Goal: Task Accomplishment & Management: Use online tool/utility

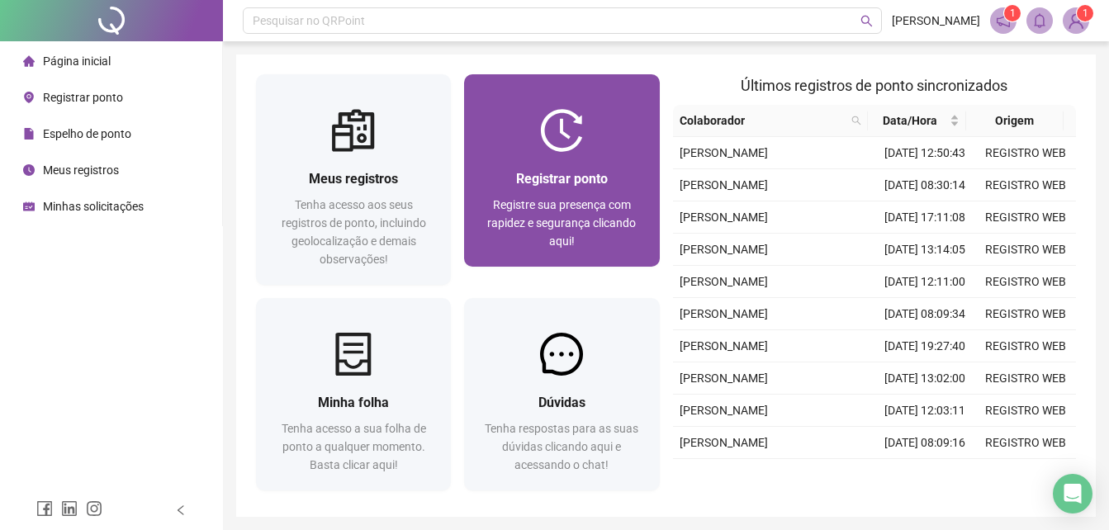
click at [520, 176] on span "Registrar ponto" at bounding box center [562, 179] width 92 height 16
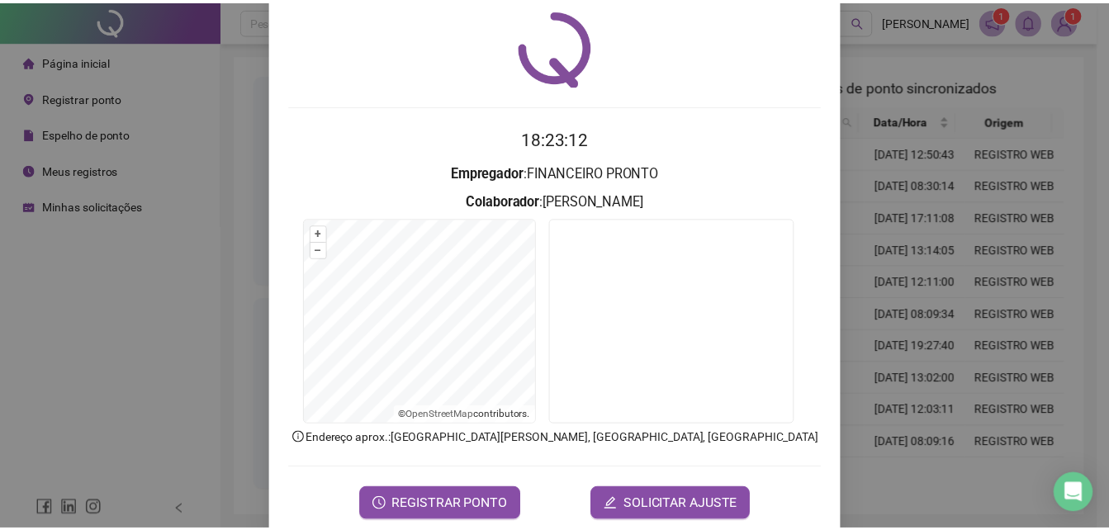
scroll to position [78, 0]
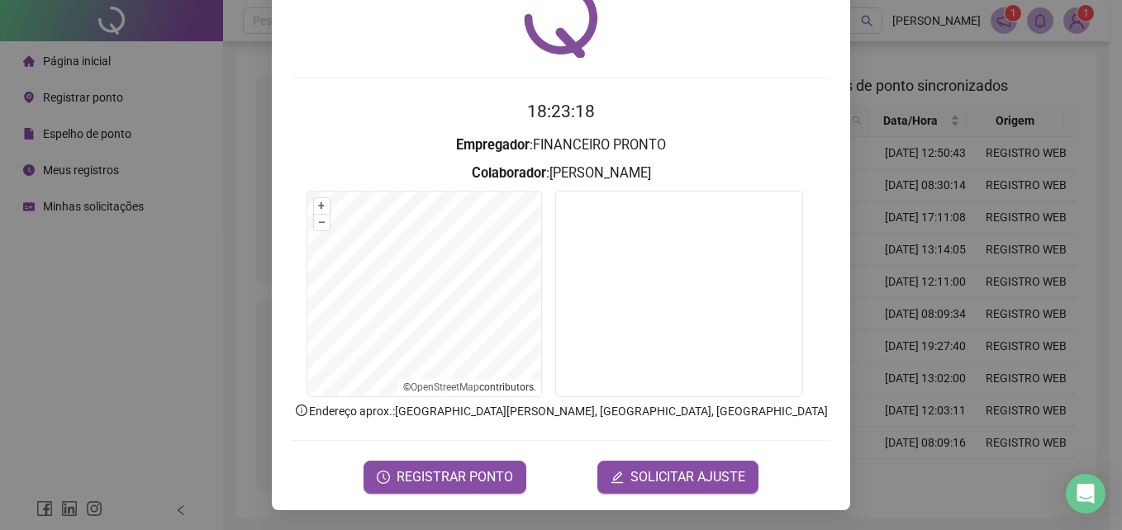
click at [475, 456] on form "18:23:18 Empregador : FINANCEIRO PRONTO Colaborador : GISELE OLIVEIRA DOS SANTO…" at bounding box center [561, 295] width 539 height 395
click at [478, 473] on span "REGISTRAR PONTO" at bounding box center [455, 478] width 116 height 20
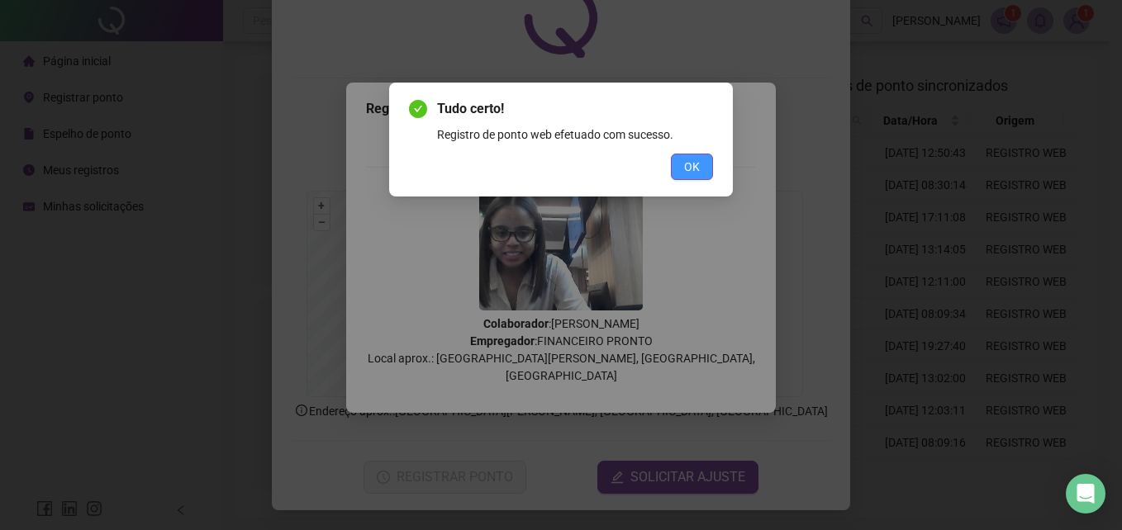
click at [683, 172] on button "OK" at bounding box center [692, 167] width 42 height 26
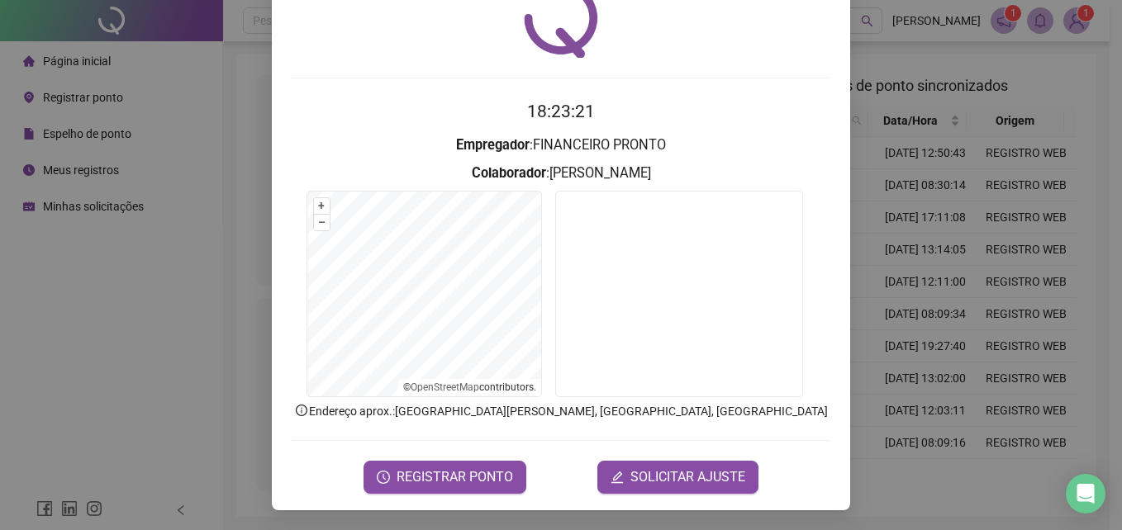
click at [948, 175] on div "Registro de ponto web 18:23:21 Empregador : FINANCEIRO PRONTO Colaborador : GIS…" at bounding box center [561, 265] width 1122 height 530
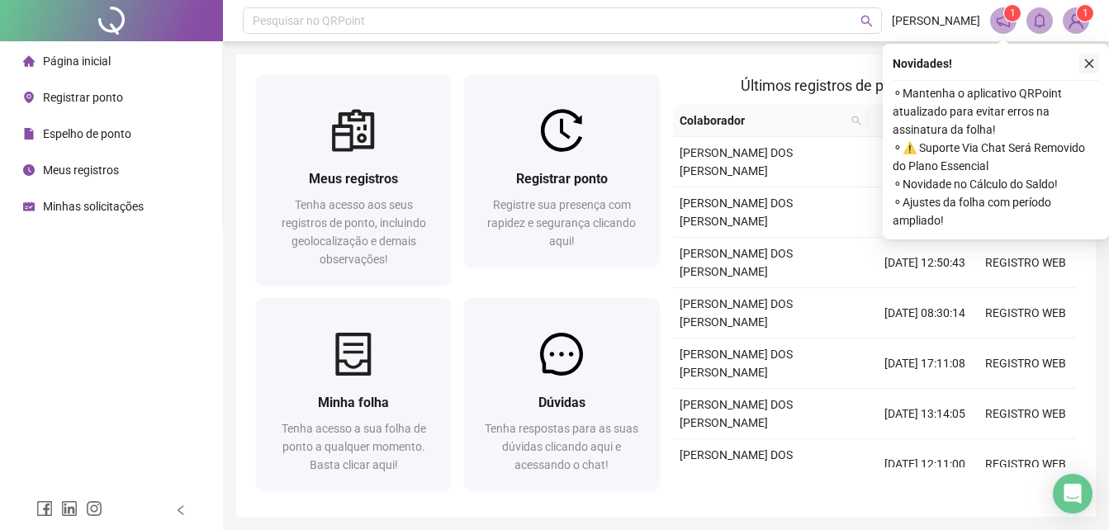
click at [1086, 61] on icon "close" at bounding box center [1090, 64] width 12 height 12
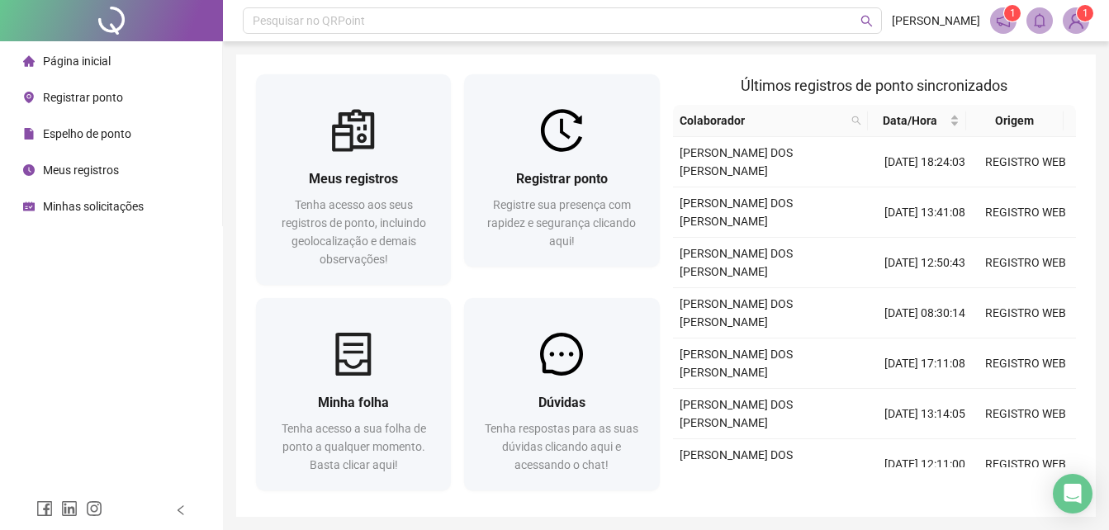
click at [1085, 19] on span "1" at bounding box center [1086, 13] width 6 height 12
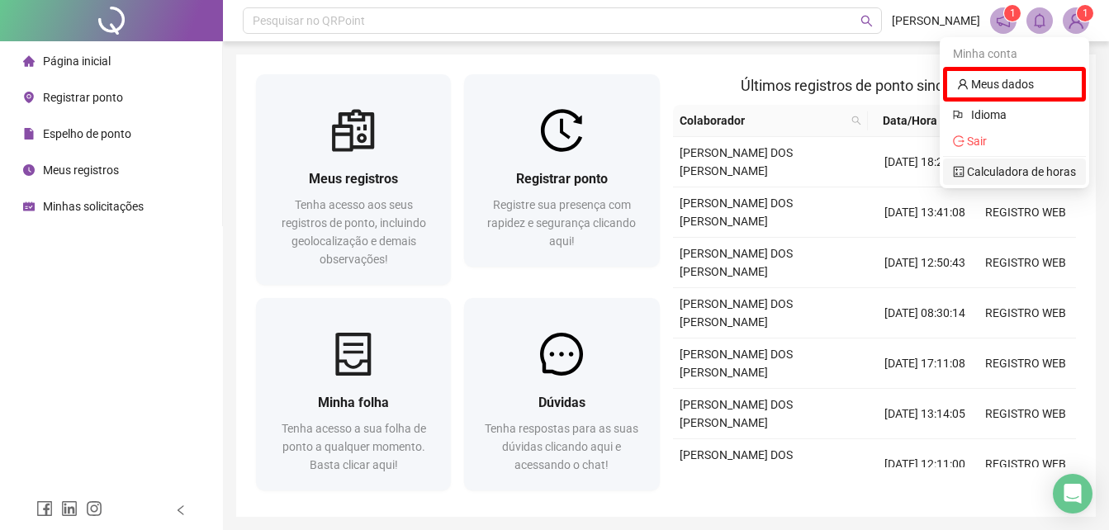
click at [1017, 171] on link "Calculadora de horas" at bounding box center [1014, 171] width 123 height 13
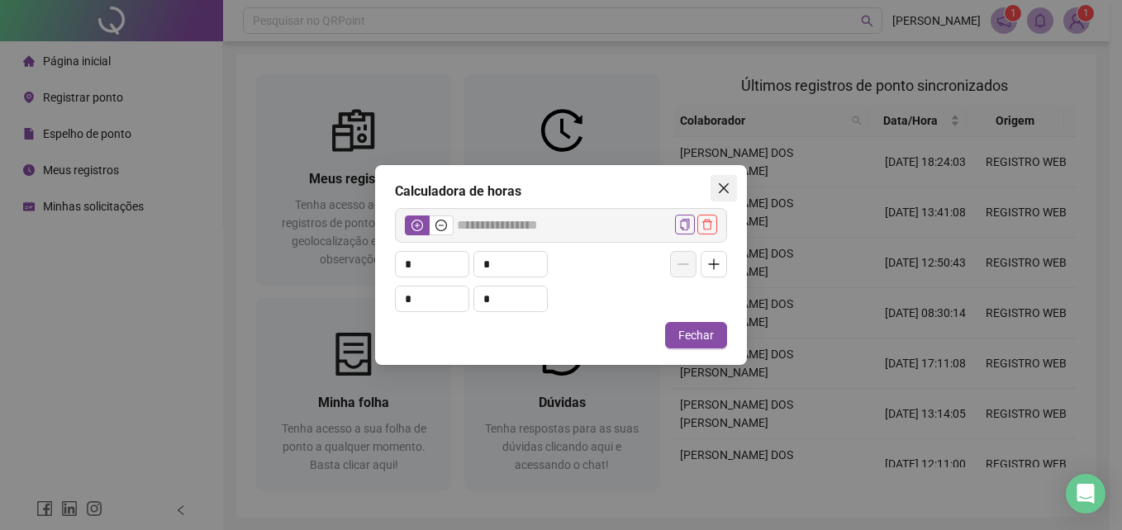
click at [727, 188] on icon "close" at bounding box center [723, 188] width 13 height 13
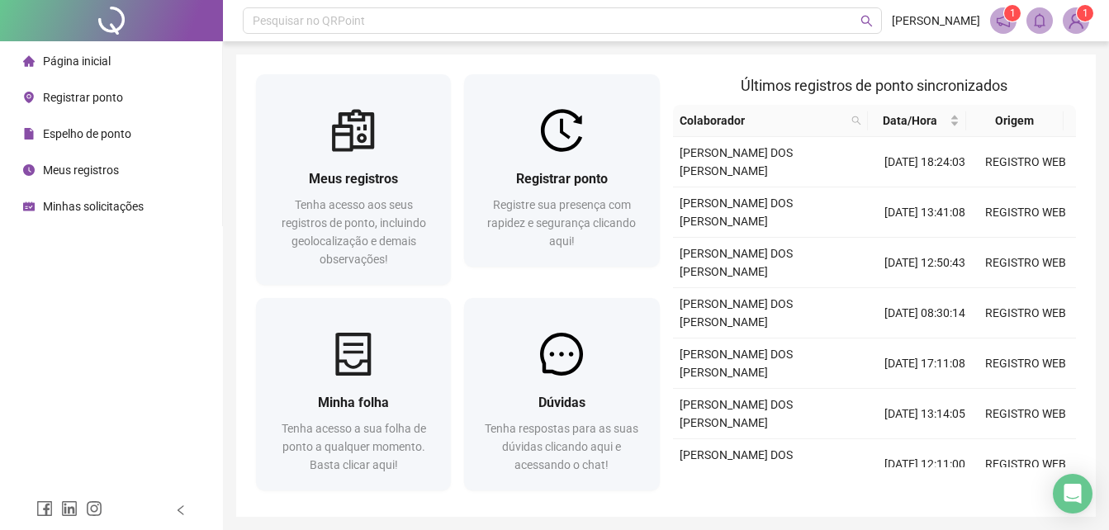
click at [1078, 20] on img at bounding box center [1076, 20] width 25 height 25
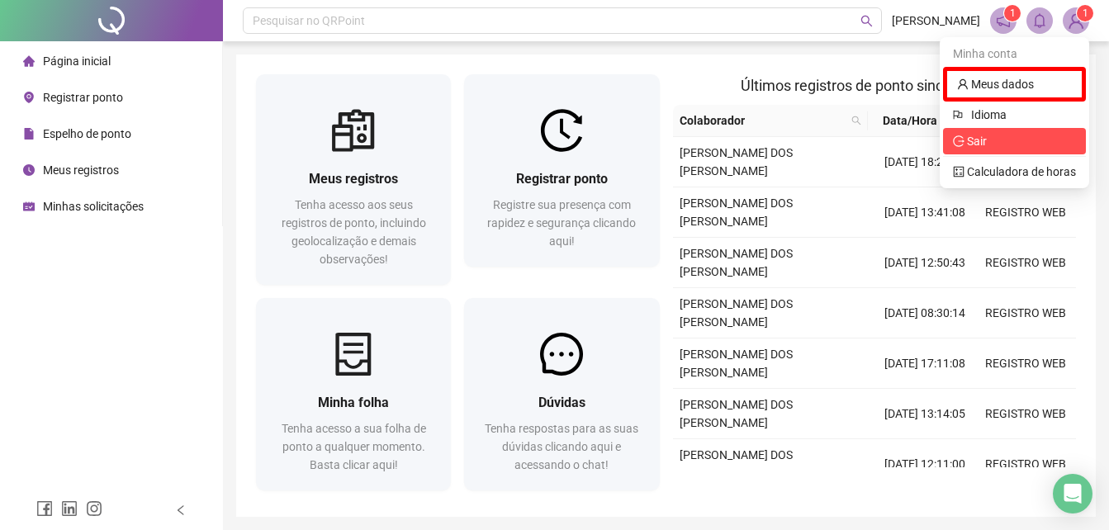
click at [1010, 136] on span "Sair" at bounding box center [1014, 141] width 123 height 18
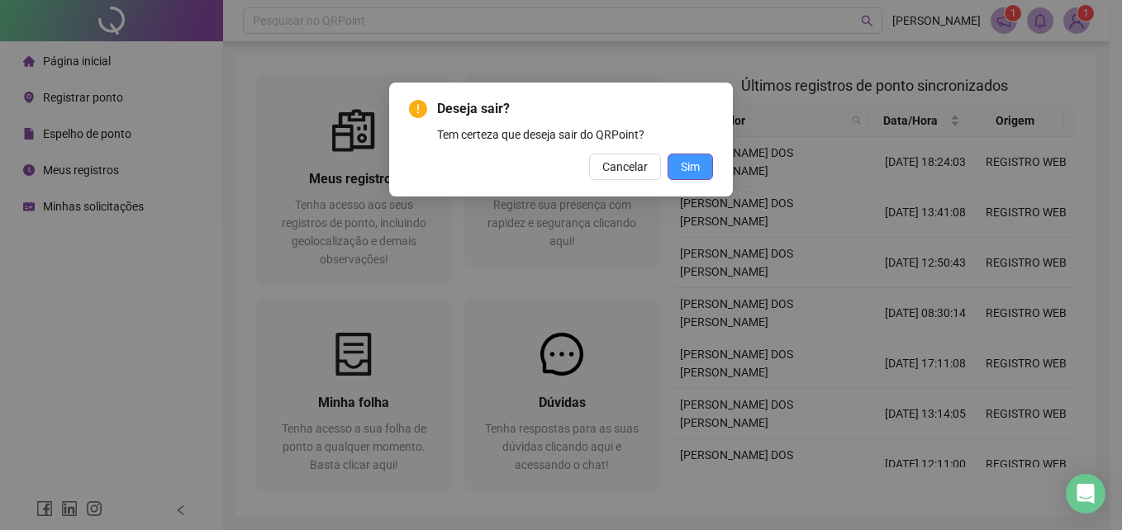
click at [687, 173] on span "Sim" at bounding box center [690, 167] width 19 height 18
